Goal: Task Accomplishment & Management: Manage account settings

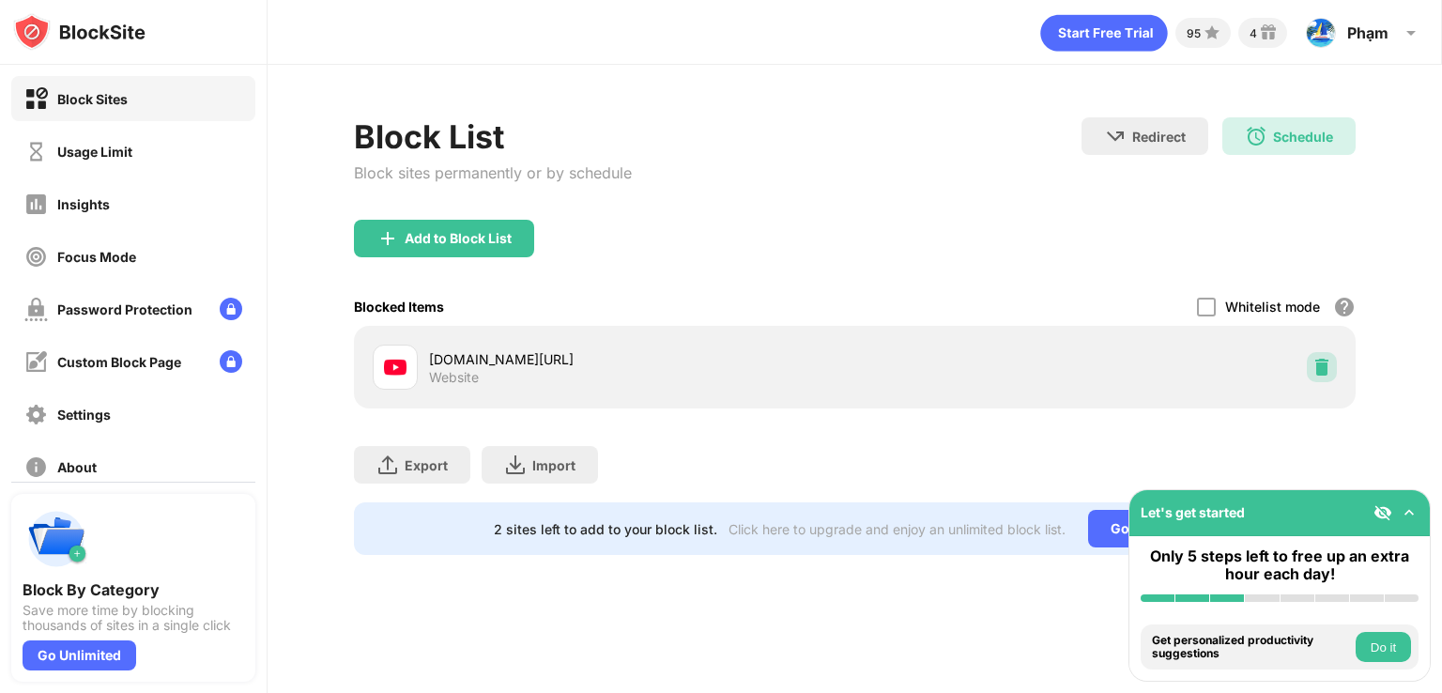
drag, startPoint x: 1318, startPoint y: 370, endPoint x: 497, endPoint y: 335, distance: 822.2
click at [628, 361] on div "[DOMAIN_NAME][URL] Website" at bounding box center [854, 367] width 979 height 60
drag, startPoint x: 215, startPoint y: 185, endPoint x: 194, endPoint y: 153, distance: 38.0
click at [206, 174] on div "Block Sites Usage Limit Insights Focus Mode Password Protection Custom Block Pa…" at bounding box center [133, 283] width 267 height 436
click at [194, 153] on div "Usage Limit" at bounding box center [133, 151] width 244 height 45
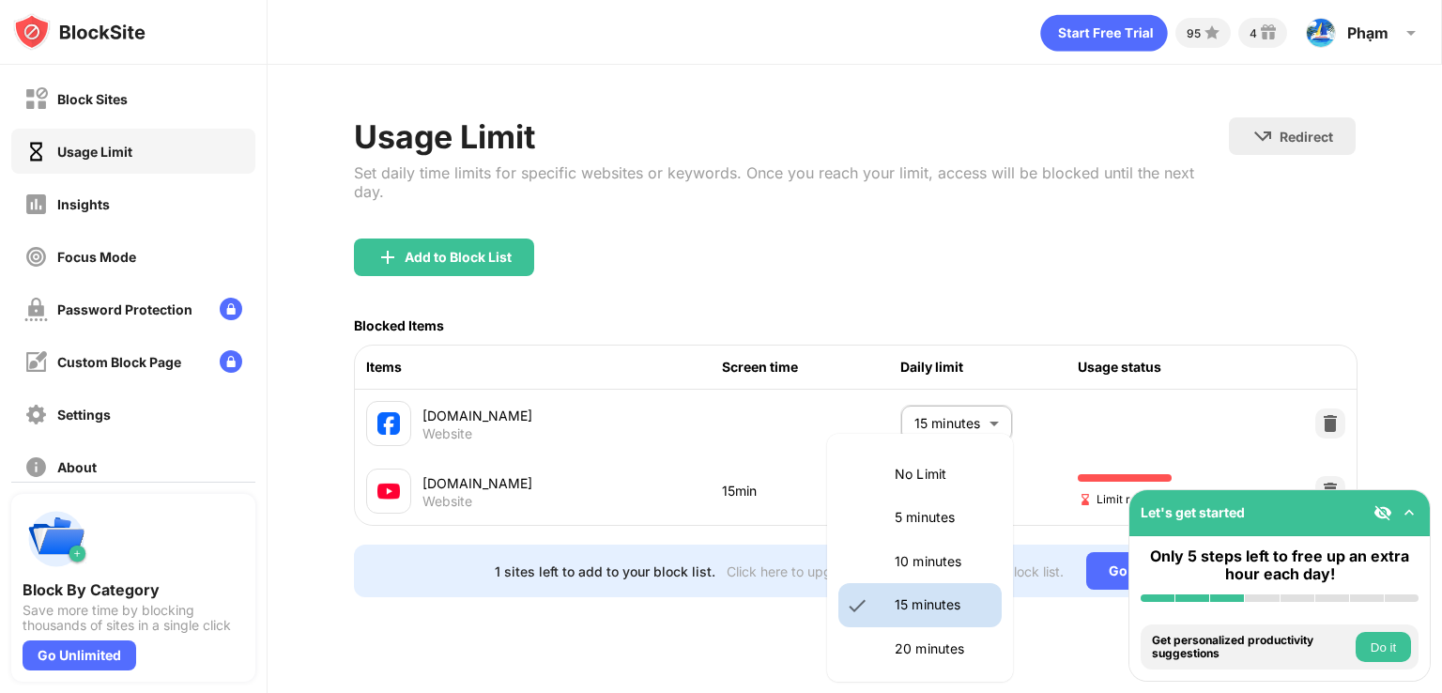
click at [914, 467] on body "Block Sites Usage Limit Insights Focus Mode Password Protection Custom Block Pa…" at bounding box center [721, 346] width 1442 height 693
click at [916, 480] on p "No Limit" at bounding box center [943, 474] width 96 height 21
type input "********"
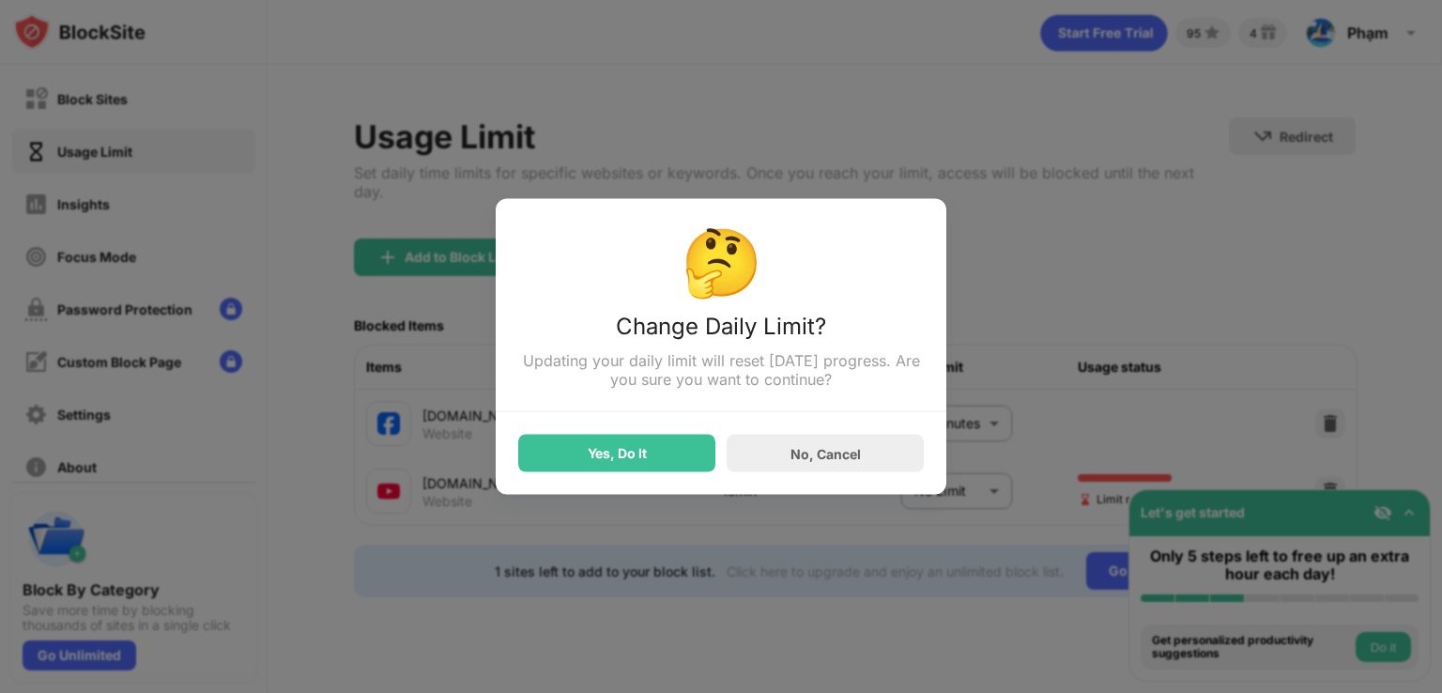
click at [675, 451] on div "Yes, Do It" at bounding box center [616, 454] width 197 height 38
